Goal: Task Accomplishment & Management: Manage account settings

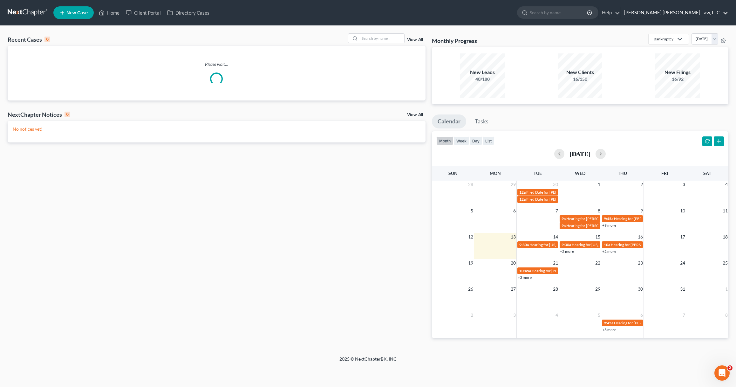
click at [720, 12] on link "[PERSON_NAME] [PERSON_NAME] Law, LLC" at bounding box center [674, 12] width 107 height 11
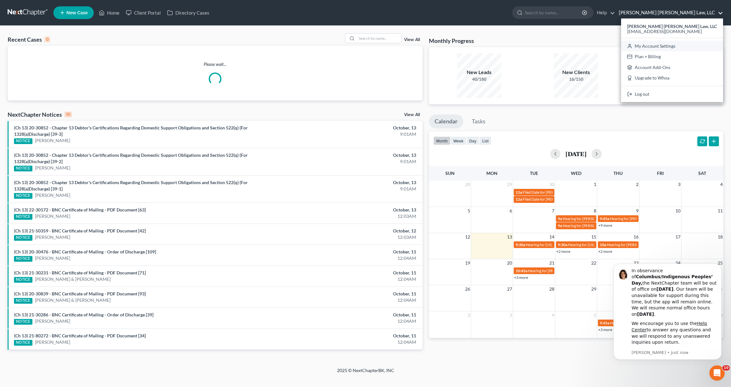
click at [691, 45] on link "My Account Settings" at bounding box center [672, 46] width 102 height 11
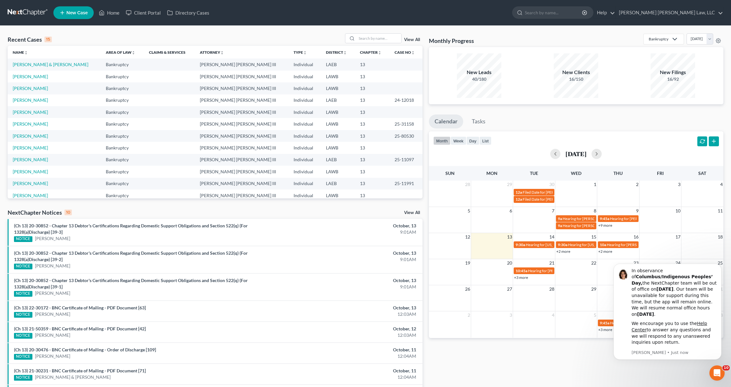
select select "23"
select select "19"
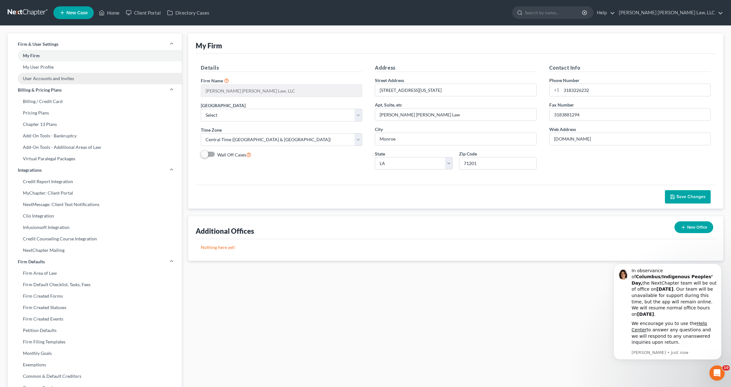
click at [43, 77] on link "User Accounts and Invites" at bounding box center [95, 78] width 174 height 11
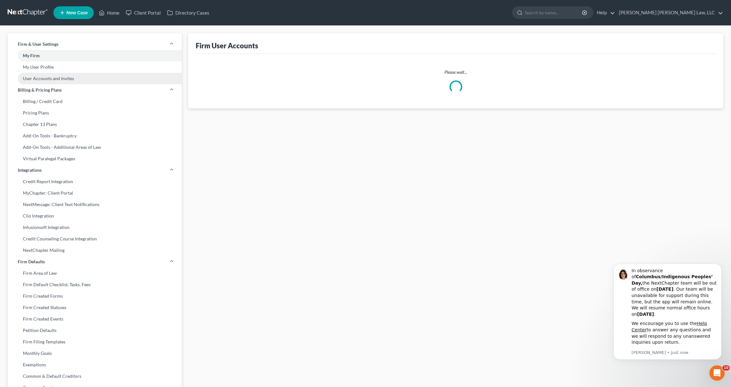
select select "0"
select select "1"
select select "0"
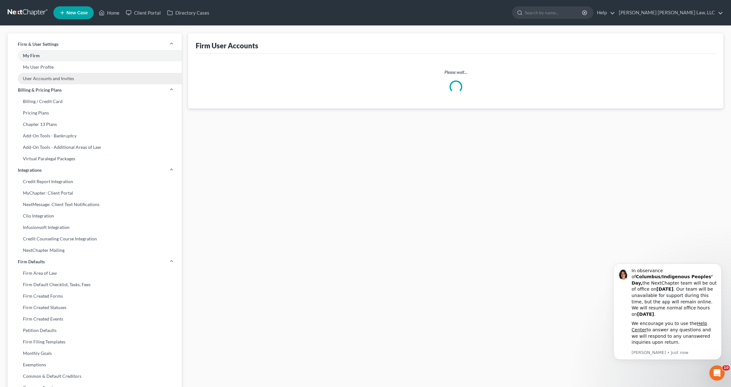
select select "1"
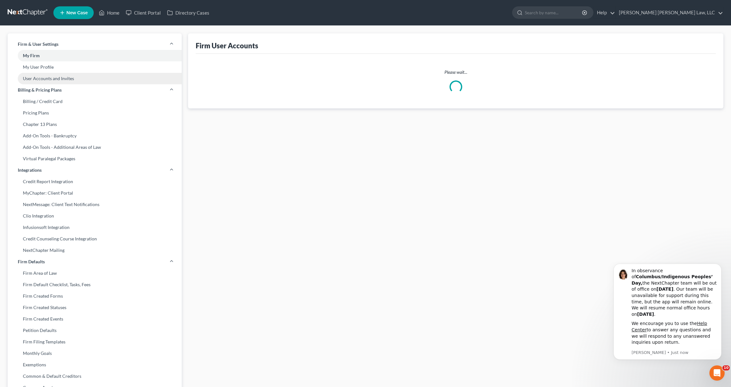
select select "1"
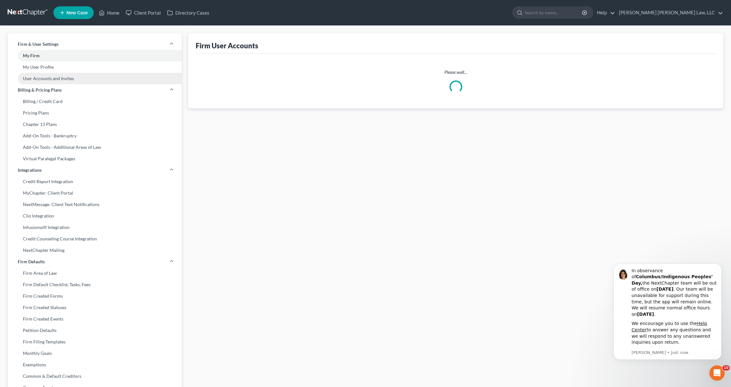
select select "1"
select select "0"
select select "1"
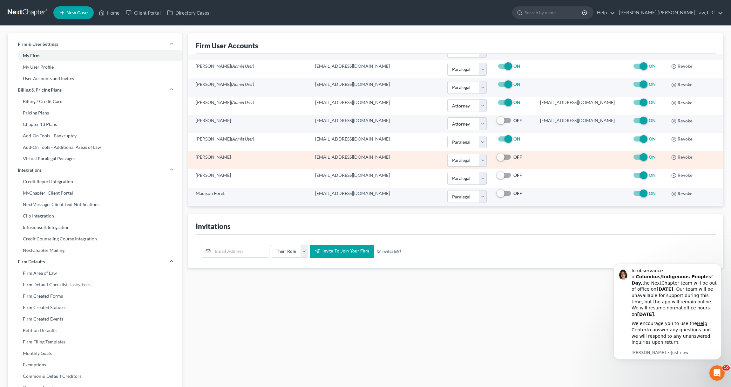
scroll to position [22, 0]
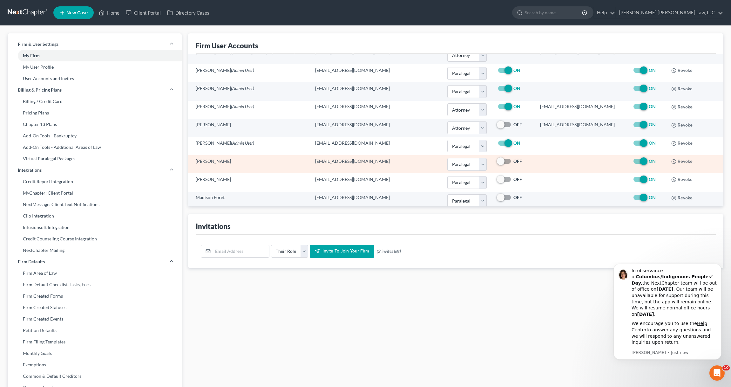
click at [649, 161] on label "ON" at bounding box center [652, 161] width 7 height 6
click at [652, 161] on input "ON" at bounding box center [654, 160] width 4 height 4
checkbox input "false"
click at [672, 161] on icon "button" at bounding box center [674, 161] width 5 height 5
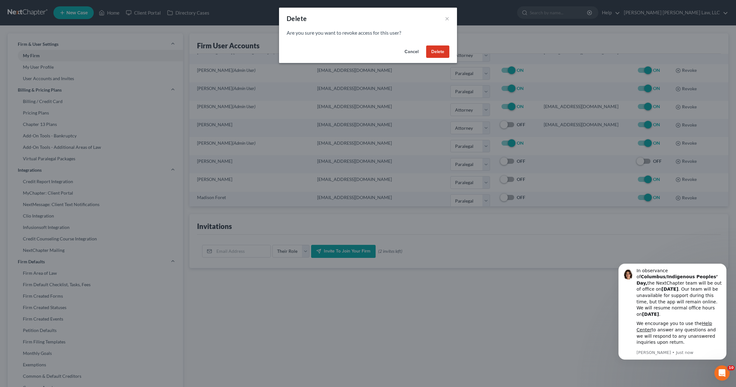
click at [436, 52] on button "Delete" at bounding box center [437, 51] width 23 height 13
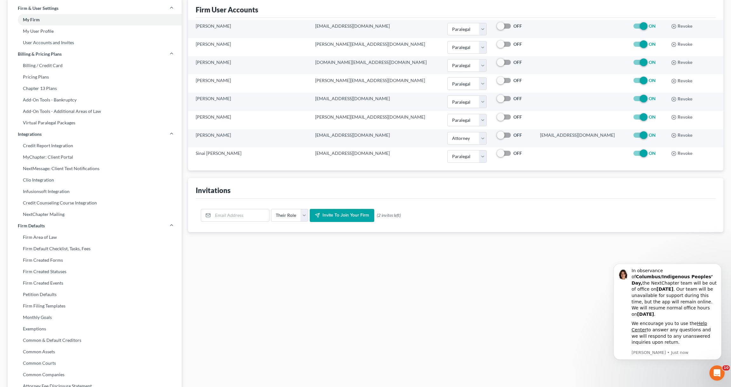
scroll to position [0, 0]
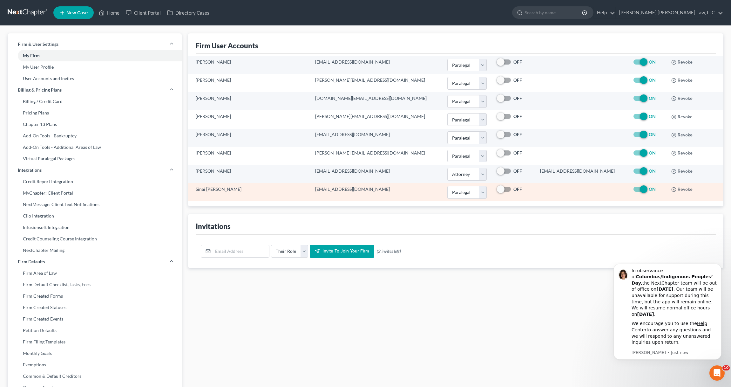
click at [649, 189] on label "ON" at bounding box center [652, 189] width 7 height 6
click at [652, 189] on input "ON" at bounding box center [654, 188] width 4 height 4
checkbox input "false"
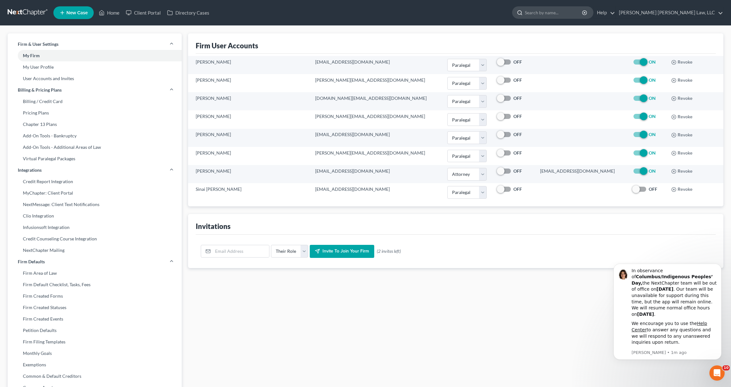
click at [583, 13] on input "search" at bounding box center [554, 13] width 58 height 12
click at [238, 253] on input "email" at bounding box center [241, 251] width 56 height 12
type input "[PERSON_NAME][EMAIL_ADDRESS][DOMAIN_NAME]"
click at [283, 254] on select "Their Role Attorney Paralegal Assistant" at bounding box center [289, 251] width 37 height 13
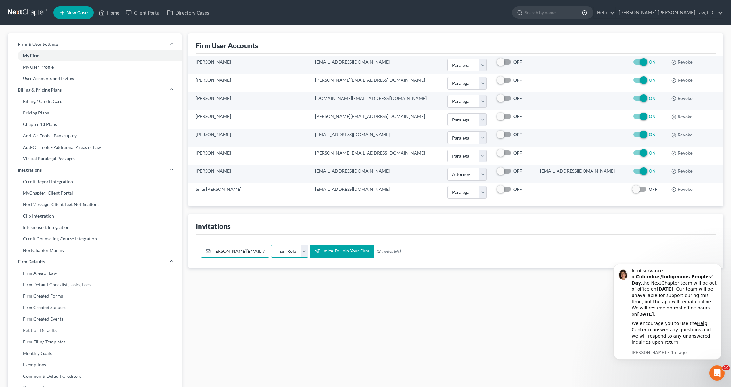
scroll to position [0, 0]
select select "paralegal"
click at [271, 245] on select "Their Role Attorney Paralegal Assistant" at bounding box center [289, 251] width 37 height 13
click at [334, 250] on span "Invite to join your firm" at bounding box center [346, 251] width 47 height 5
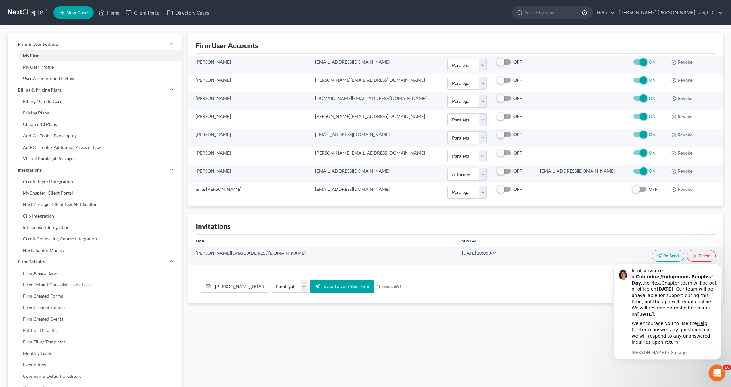
click at [714, 370] on icon "Open Intercom Messenger" at bounding box center [716, 372] width 10 height 10
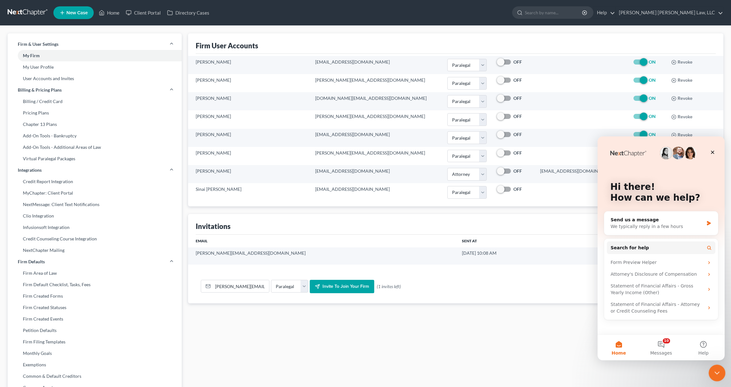
click at [718, 371] on icon "Close Intercom Messenger" at bounding box center [717, 372] width 8 height 8
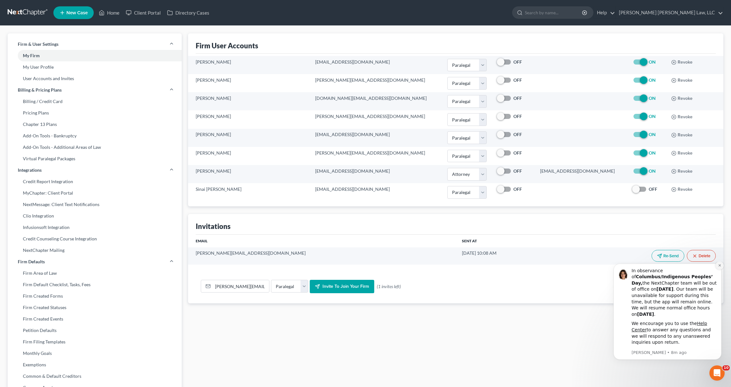
click at [722, 270] on button "Dismiss notification" at bounding box center [720, 265] width 8 height 8
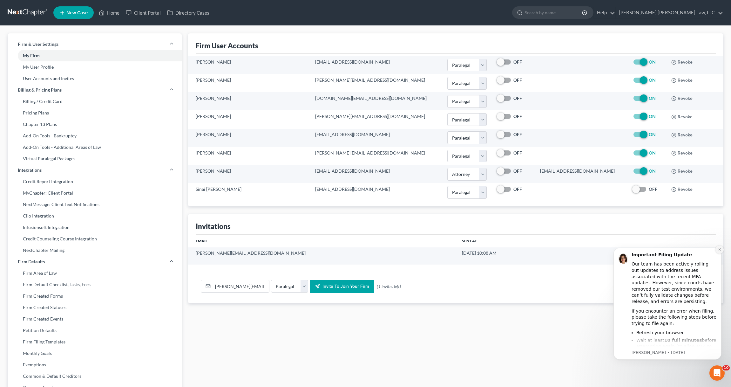
click at [721, 250] on icon "Dismiss notification" at bounding box center [719, 249] width 3 height 3
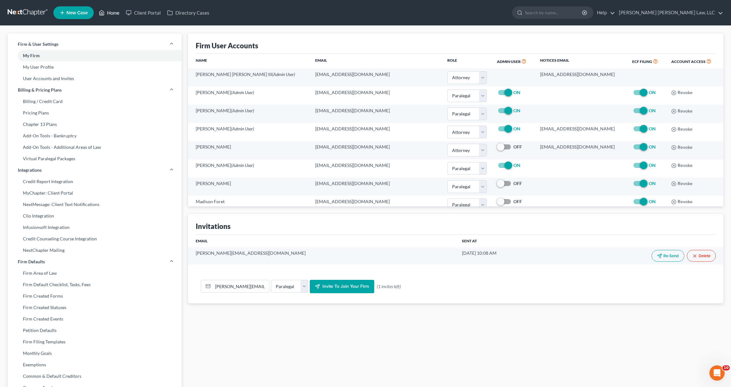
click at [113, 12] on link "Home" at bounding box center [109, 12] width 27 height 11
